Goal: Transaction & Acquisition: Purchase product/service

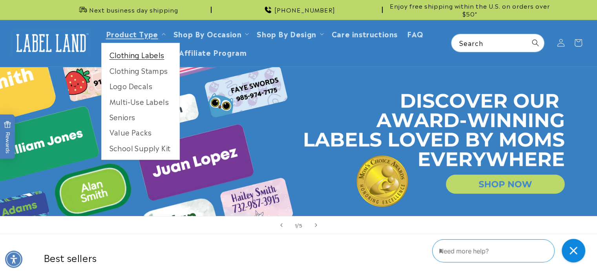
click at [132, 54] on link "Clothing Labels" at bounding box center [141, 54] width 78 height 15
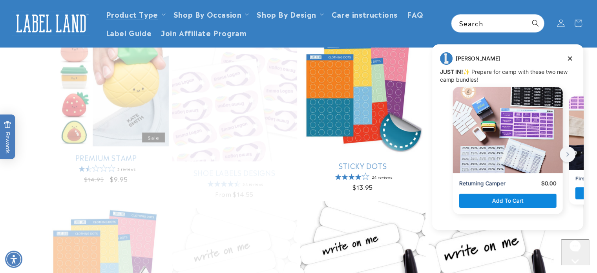
scroll to position [248, 0]
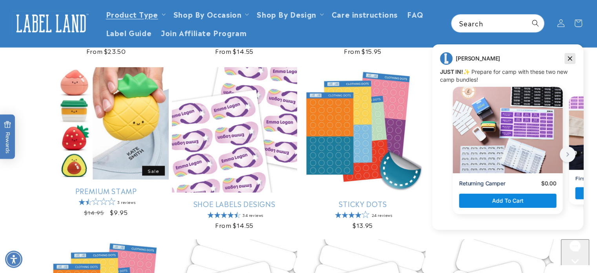
click at [570, 60] on icon "Dismiss campaign" at bounding box center [570, 58] width 8 height 9
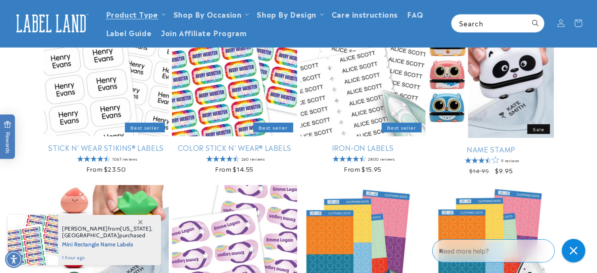
scroll to position [107, 0]
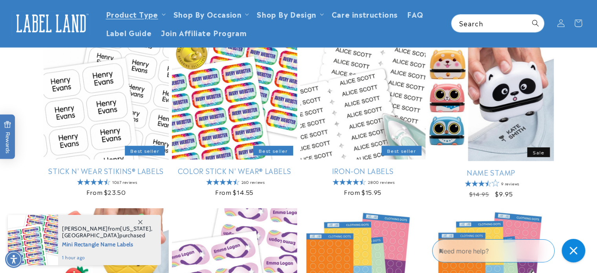
click at [143, 220] on span at bounding box center [140, 222] width 14 height 14
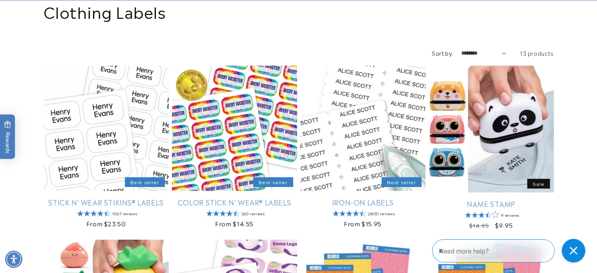
scroll to position [110, 0]
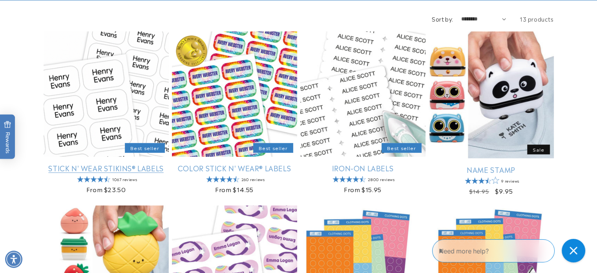
click at [121, 164] on link "Stick N' Wear Stikins® Labels" at bounding box center [106, 167] width 125 height 9
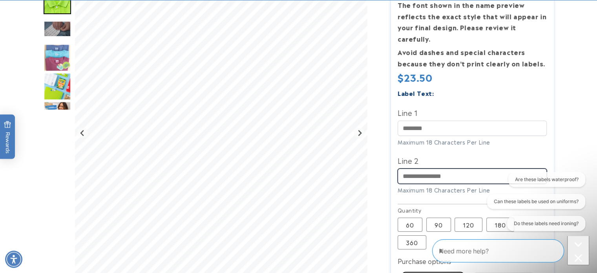
click at [418, 168] on input "Line 2" at bounding box center [472, 175] width 149 height 15
type input "**********"
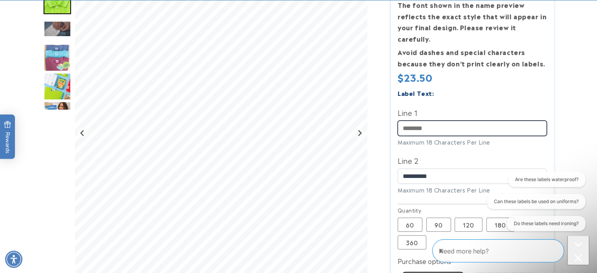
click at [439, 123] on input "Line 1" at bounding box center [472, 128] width 149 height 15
click at [437, 121] on input "Line 1" at bounding box center [472, 128] width 149 height 15
type input "******"
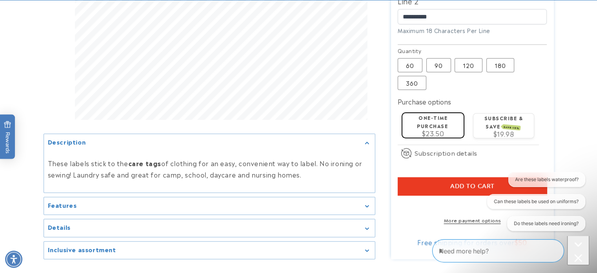
scroll to position [334, 0]
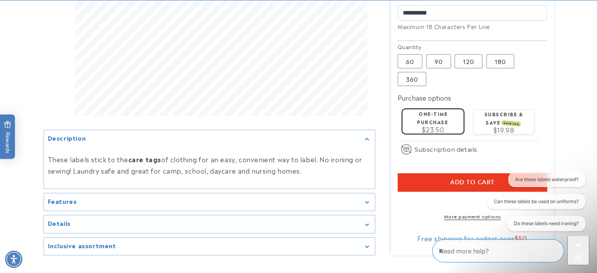
click at [470, 173] on button "Add to cart" at bounding box center [472, 182] width 149 height 18
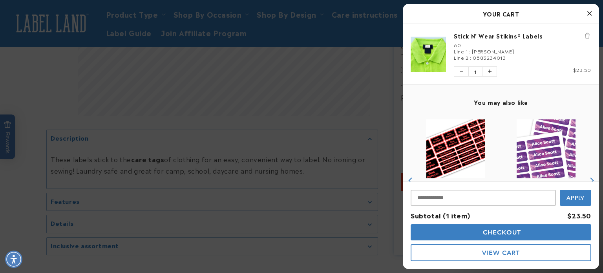
click at [586, 13] on button "Close Cart" at bounding box center [589, 14] width 12 height 12
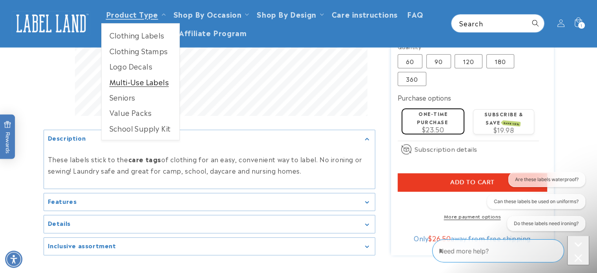
click at [131, 81] on link "Multi-Use Labels" at bounding box center [141, 81] width 78 height 15
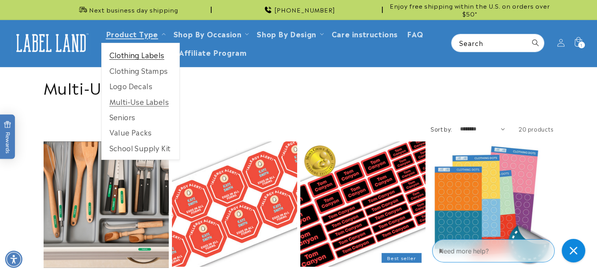
click at [140, 54] on link "Clothing Labels" at bounding box center [141, 54] width 78 height 15
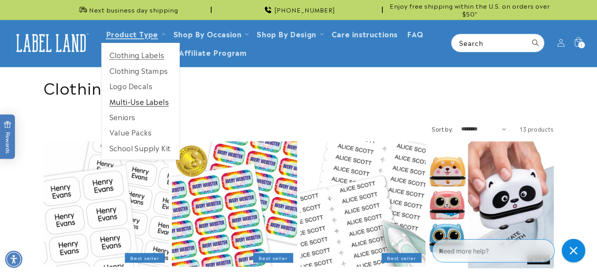
click at [146, 100] on link "Multi-Use Labels" at bounding box center [141, 101] width 78 height 15
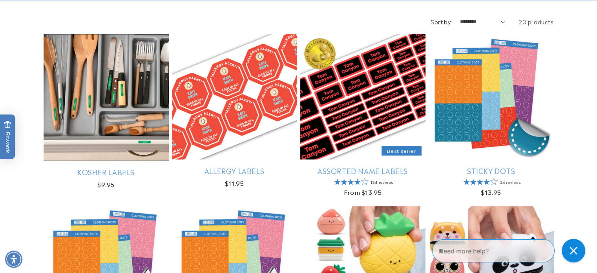
scroll to position [109, 0]
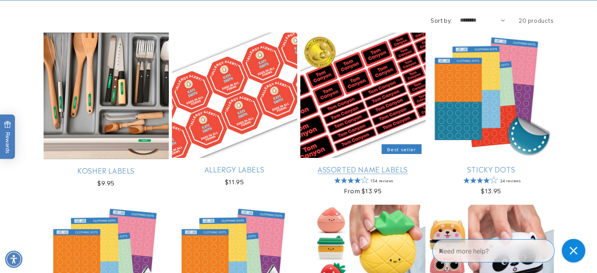
click at [349, 168] on link "Assorted Name Labels" at bounding box center [362, 168] width 125 height 9
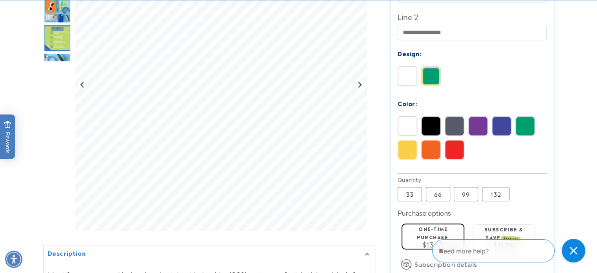
scroll to position [300, 0]
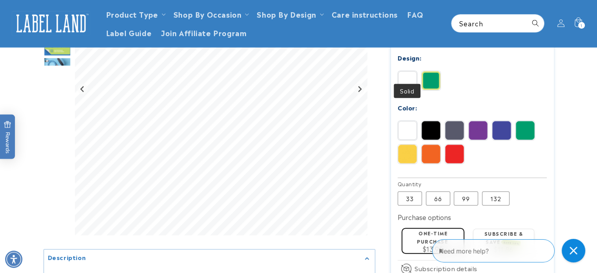
click at [405, 75] on img at bounding box center [407, 80] width 19 height 19
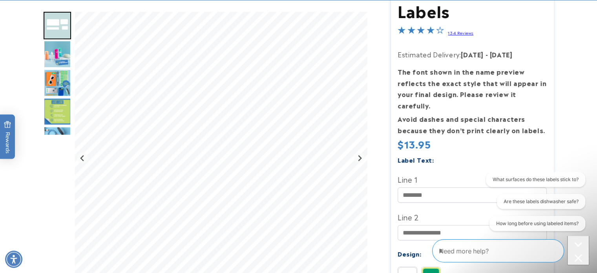
scroll to position [107, 0]
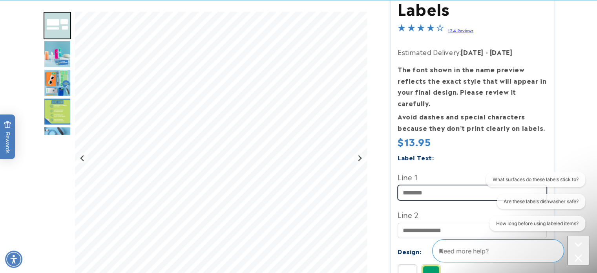
click at [451, 187] on input "Line 1" at bounding box center [472, 192] width 149 height 15
type input "******"
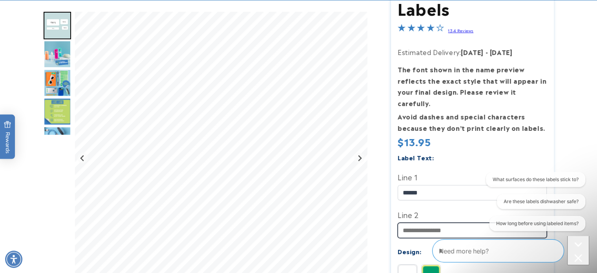
click at [444, 223] on input "Line 2" at bounding box center [472, 230] width 149 height 15
type input "**********"
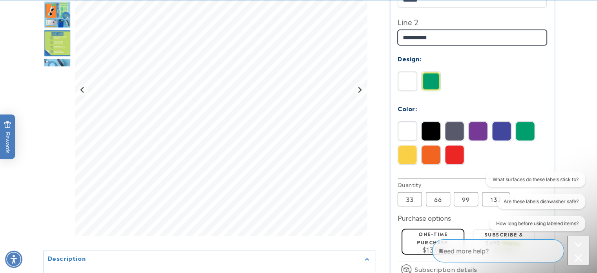
scroll to position [312, 0]
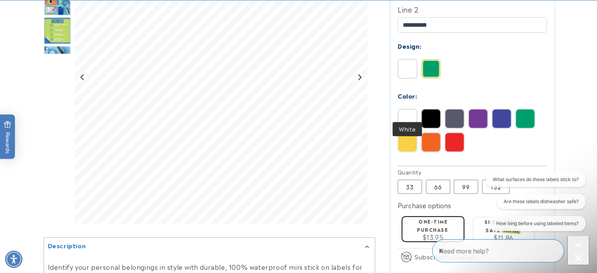
click at [411, 109] on img at bounding box center [407, 118] width 19 height 19
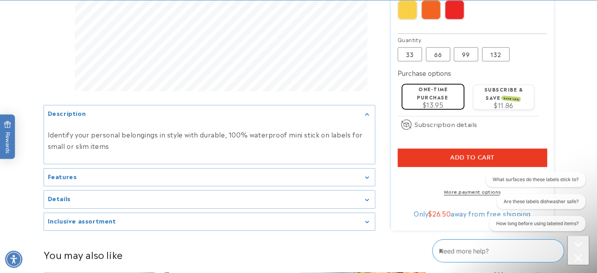
click at [479, 148] on button "Add to cart" at bounding box center [472, 157] width 149 height 18
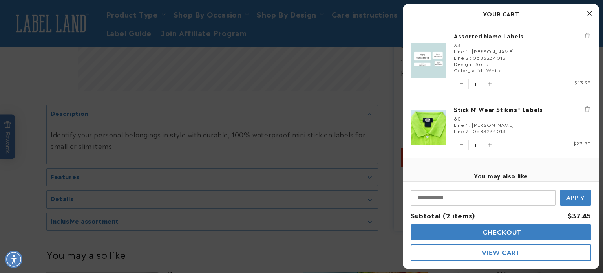
click at [382, 79] on div at bounding box center [301, 136] width 603 height 273
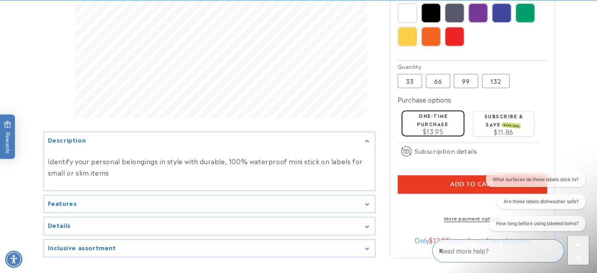
scroll to position [424, 0]
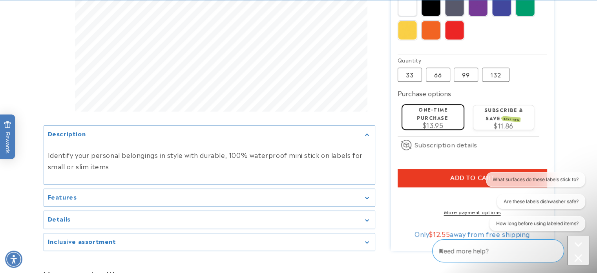
click at [349, 197] on summary "Features" at bounding box center [209, 197] width 331 height 18
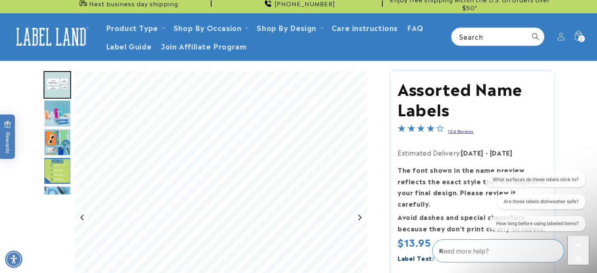
scroll to position [0, 0]
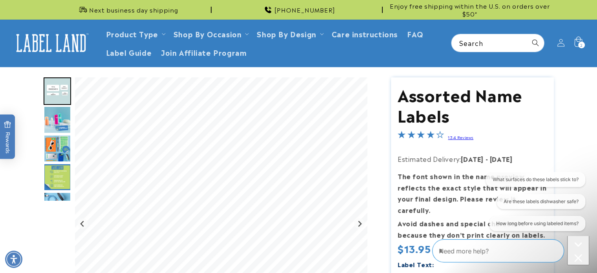
click at [583, 43] on div "2 2 items" at bounding box center [581, 45] width 7 height 7
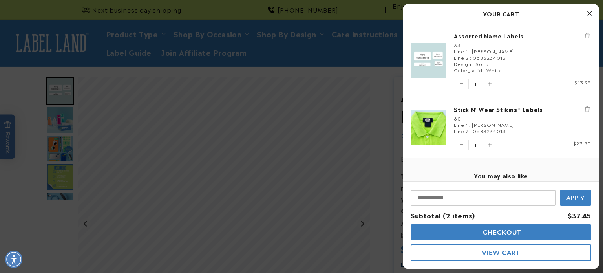
click at [385, 106] on div at bounding box center [301, 136] width 603 height 273
